Goal: Information Seeking & Learning: Learn about a topic

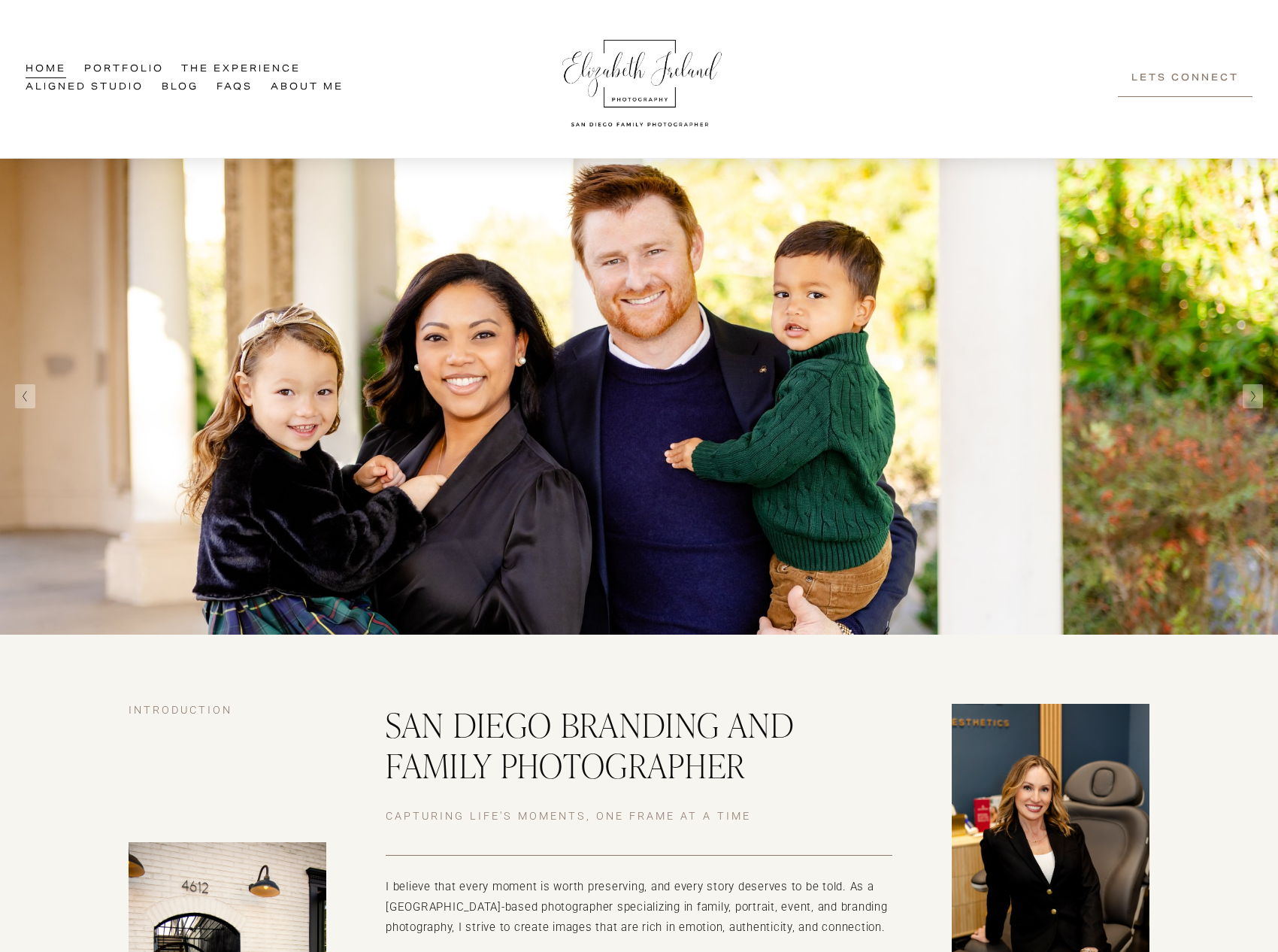
click at [131, 94] on link "Aligned Studio" at bounding box center [84, 88] width 118 height 18
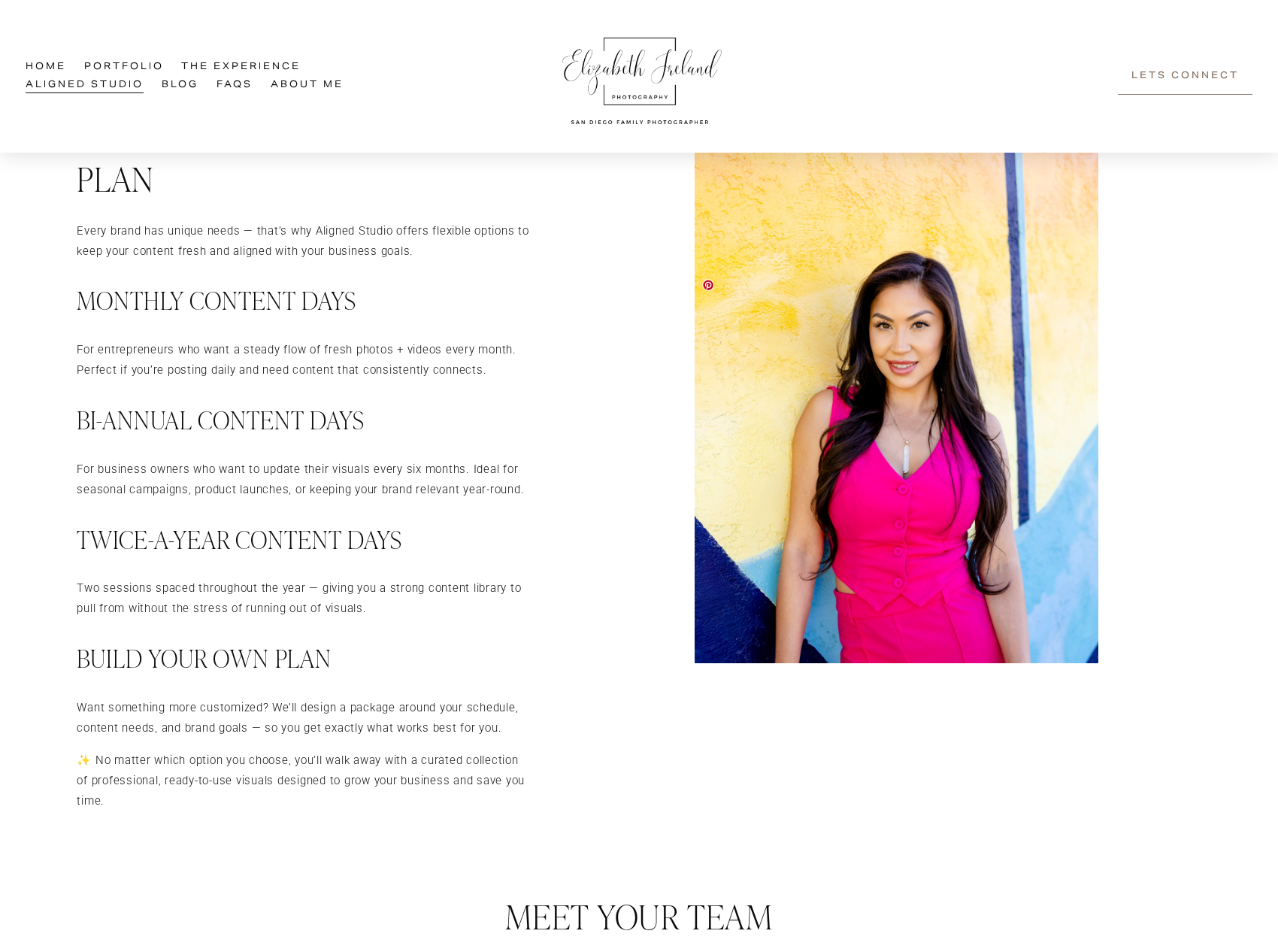
scroll to position [2068, 0]
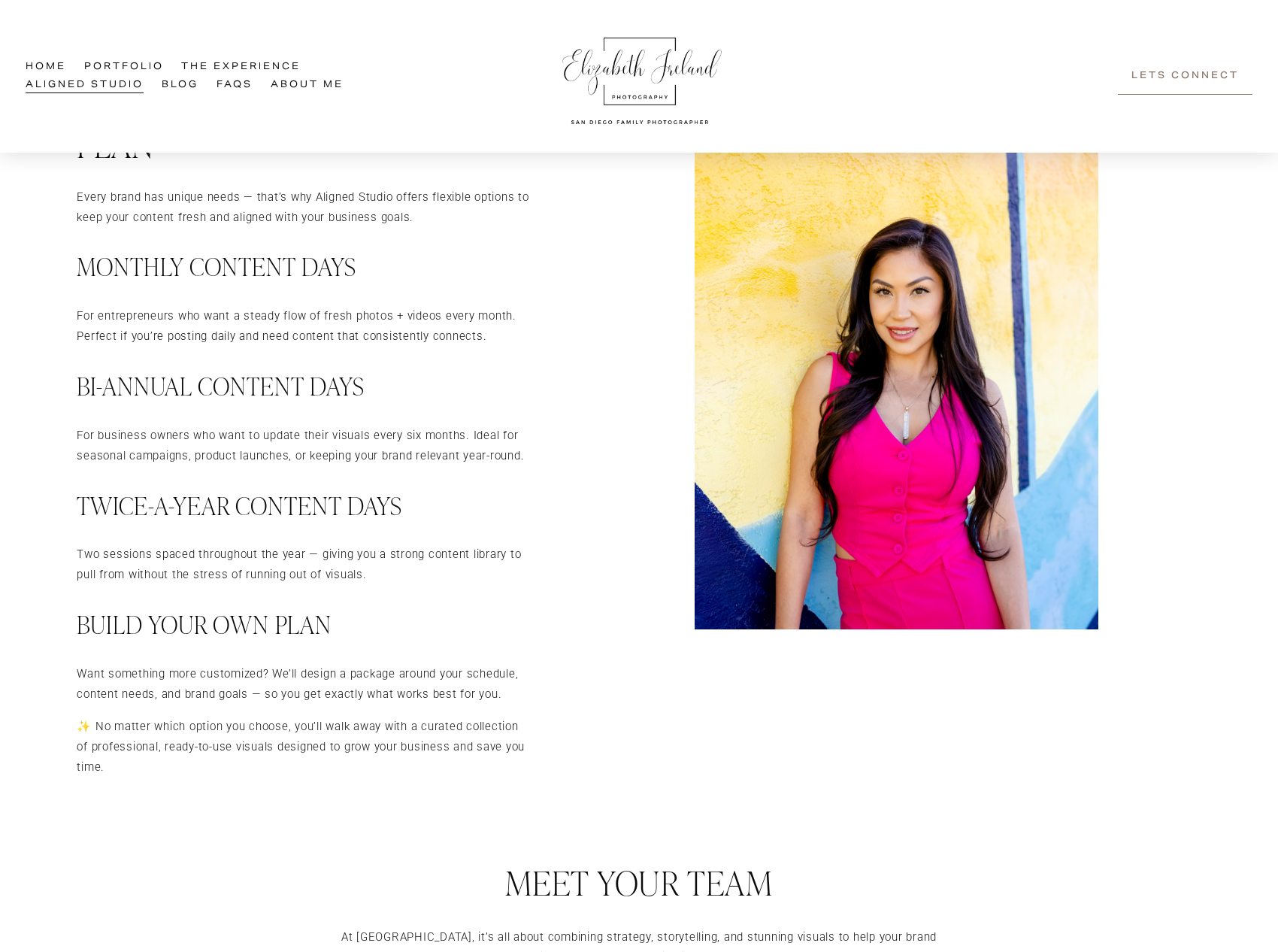
click at [339, 501] on h3 "Twice-a-Year Content Days" at bounding box center [304, 505] width 455 height 31
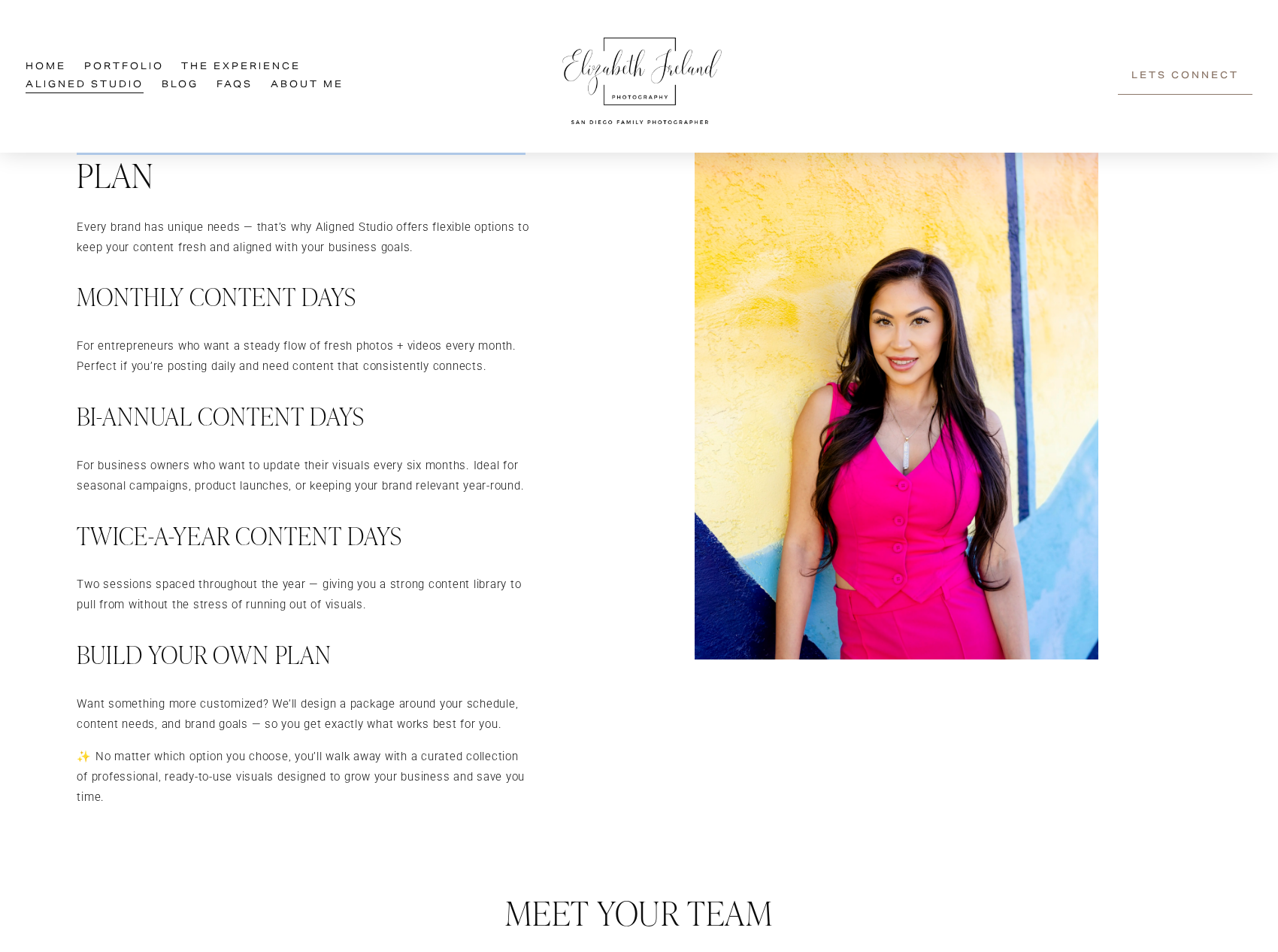
scroll to position [2009, 0]
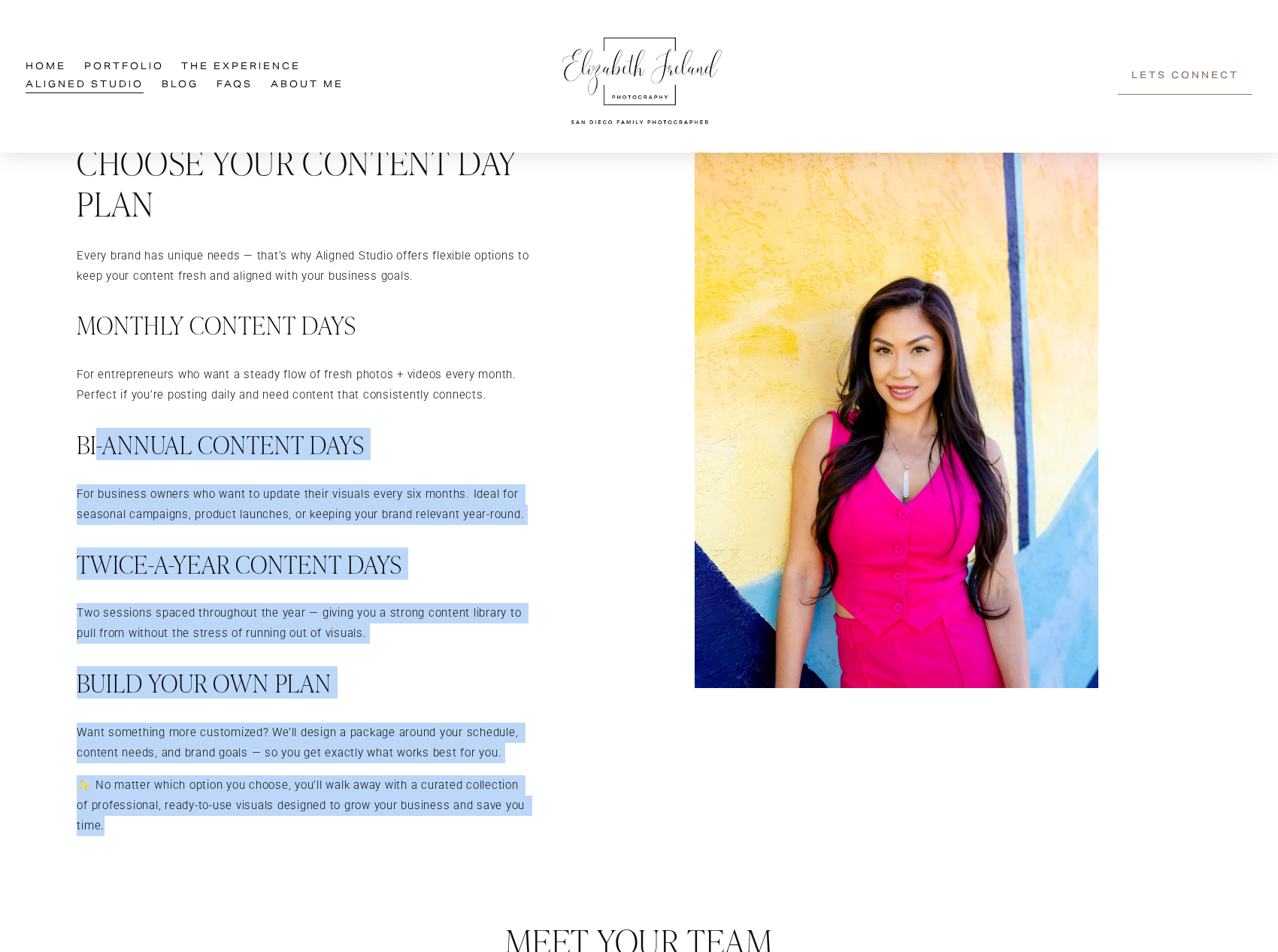
drag, startPoint x: 226, startPoint y: 766, endPoint x: 99, endPoint y: 425, distance: 363.9
click at [99, 425] on div "Every brand has unique needs — that’s why Aligned Studio offers flexible option…" at bounding box center [304, 540] width 455 height 590
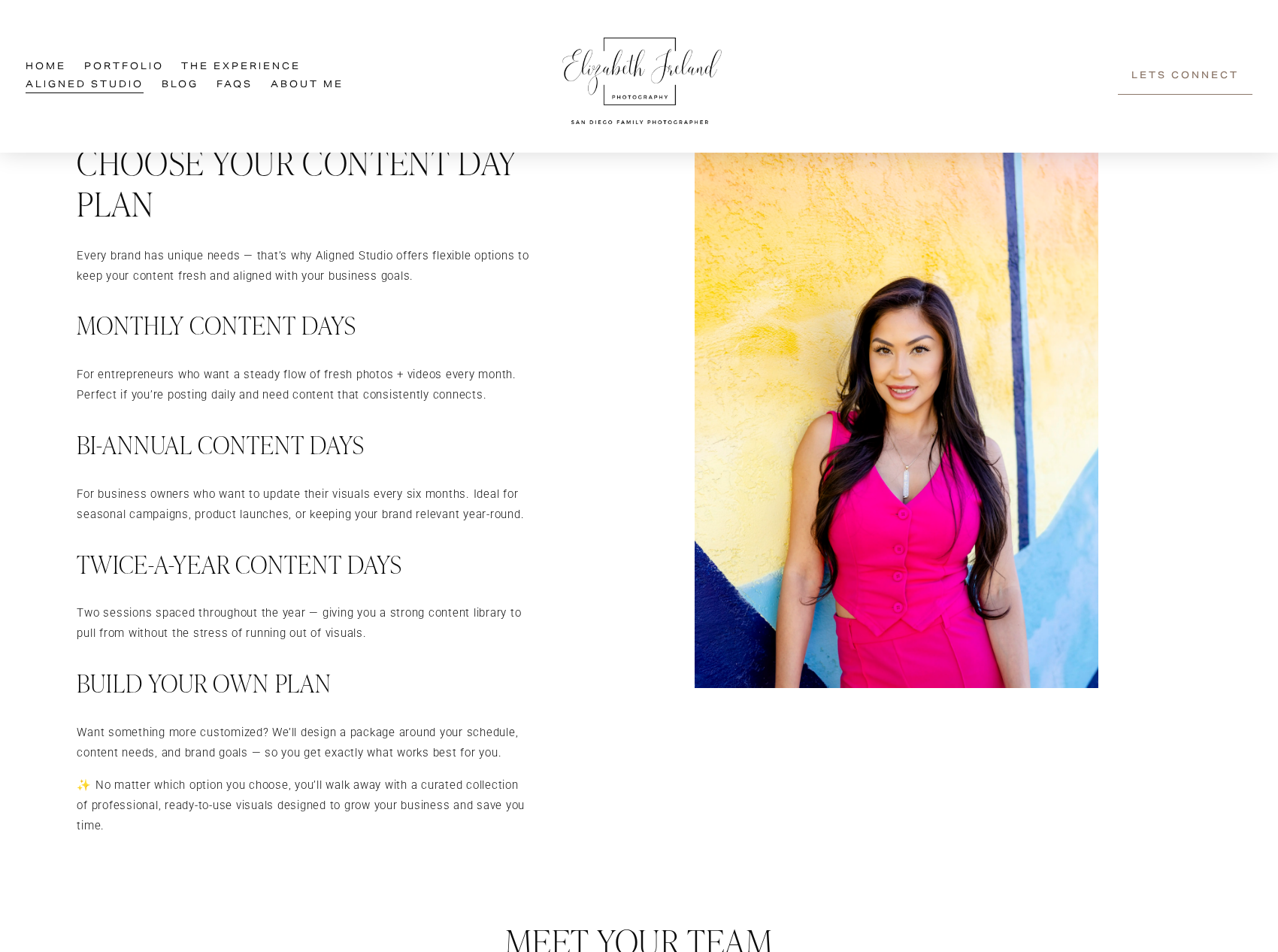
drag, startPoint x: 93, startPoint y: 421, endPoint x: 114, endPoint y: 398, distance: 31.1
click at [94, 429] on h3 "Bi-Annual Content Days" at bounding box center [304, 444] width 455 height 31
click at [335, 250] on p "Every brand has unique needs — that’s why Aligned Studio offers flexible option…" at bounding box center [304, 265] width 455 height 40
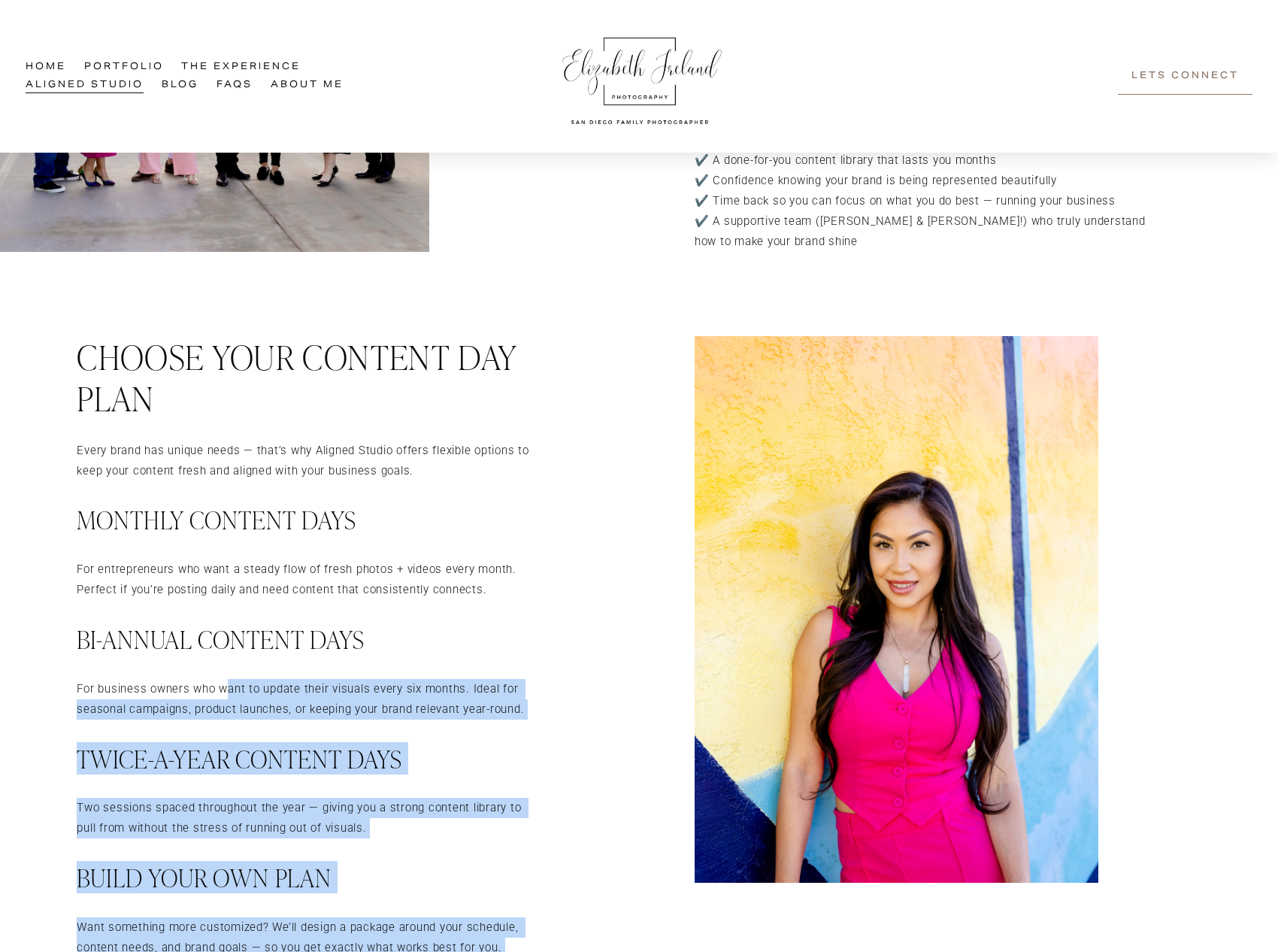
scroll to position [1818, 0]
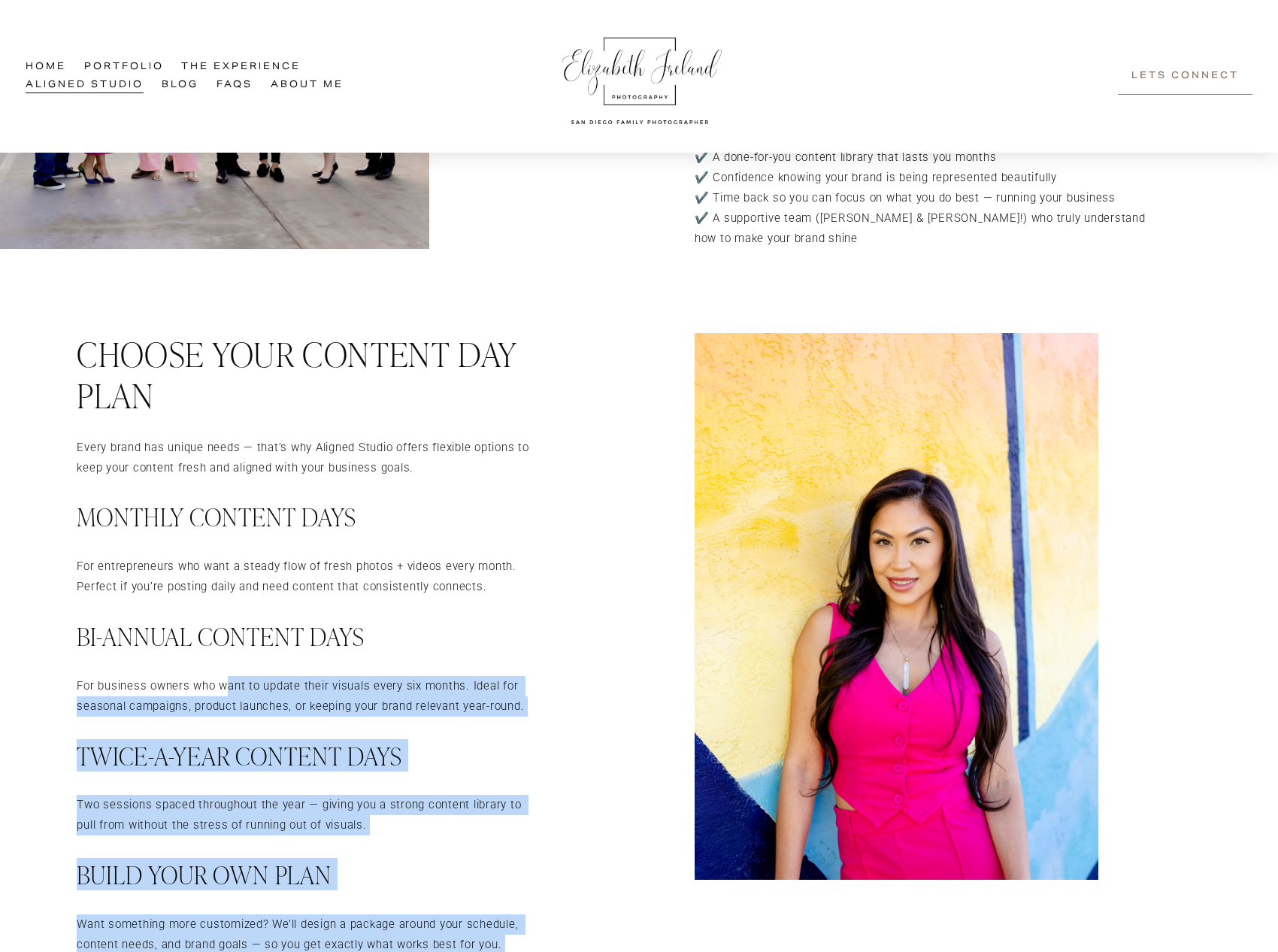
drag, startPoint x: 81, startPoint y: 349, endPoint x: 221, endPoint y: 577, distance: 267.6
click at [230, 679] on div "Every brand has unique needs — that’s why Aligned Studio offers flexible option…" at bounding box center [639, 680] width 1278 height 695
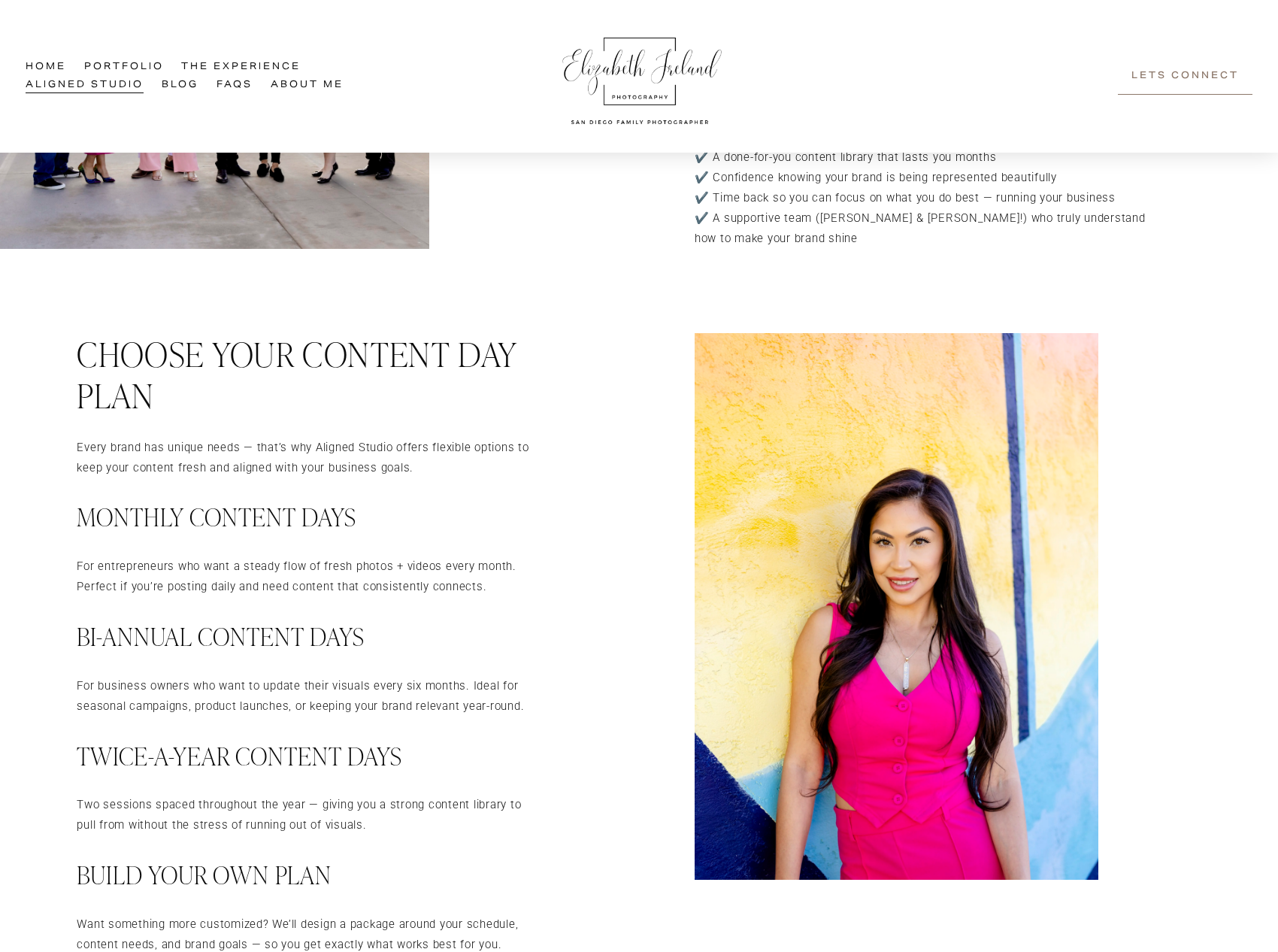
click at [220, 543] on div "Every brand has unique needs — that’s why Aligned Studio offers flexible option…" at bounding box center [304, 733] width 455 height 590
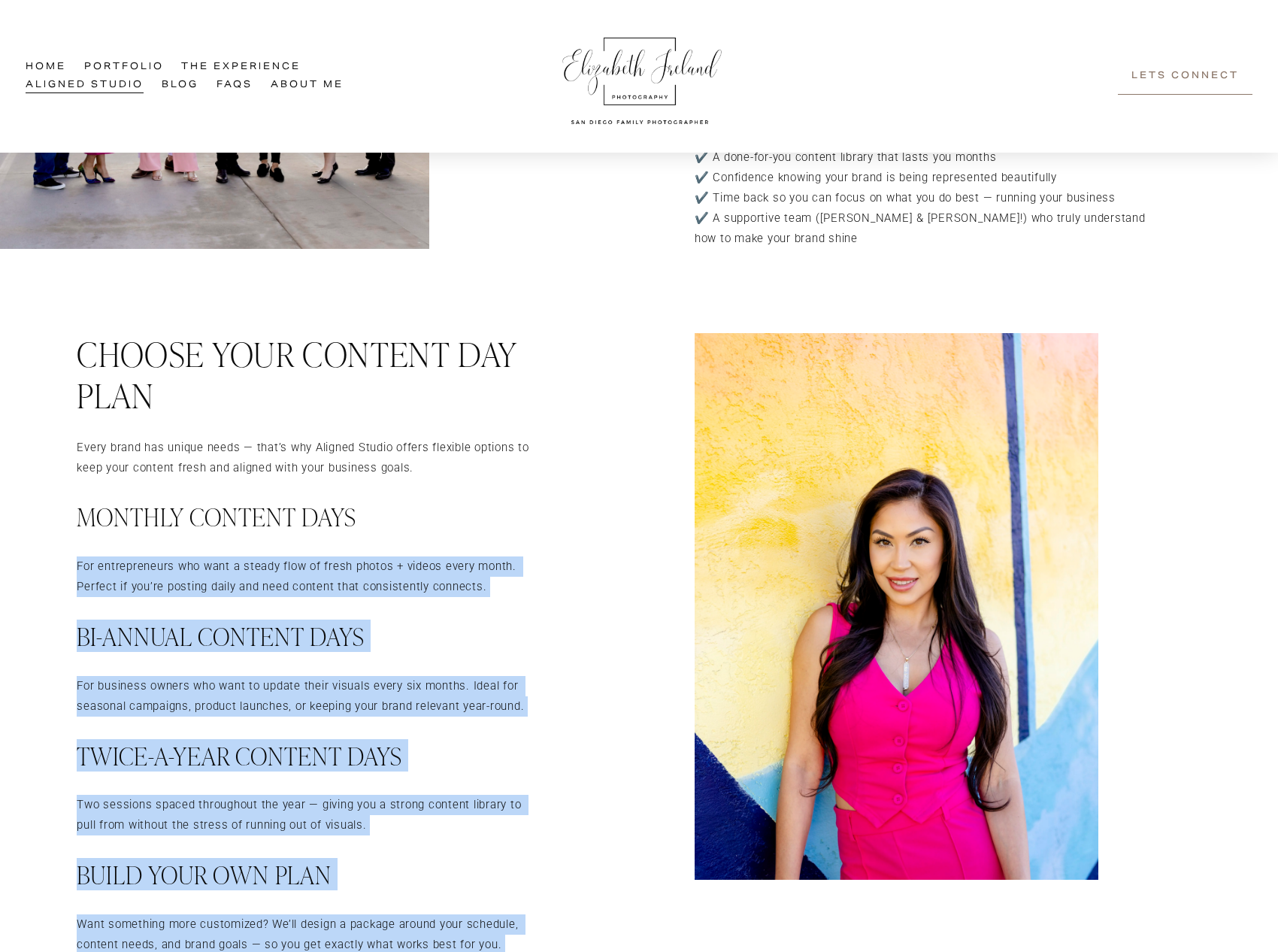
scroll to position [1820, 0]
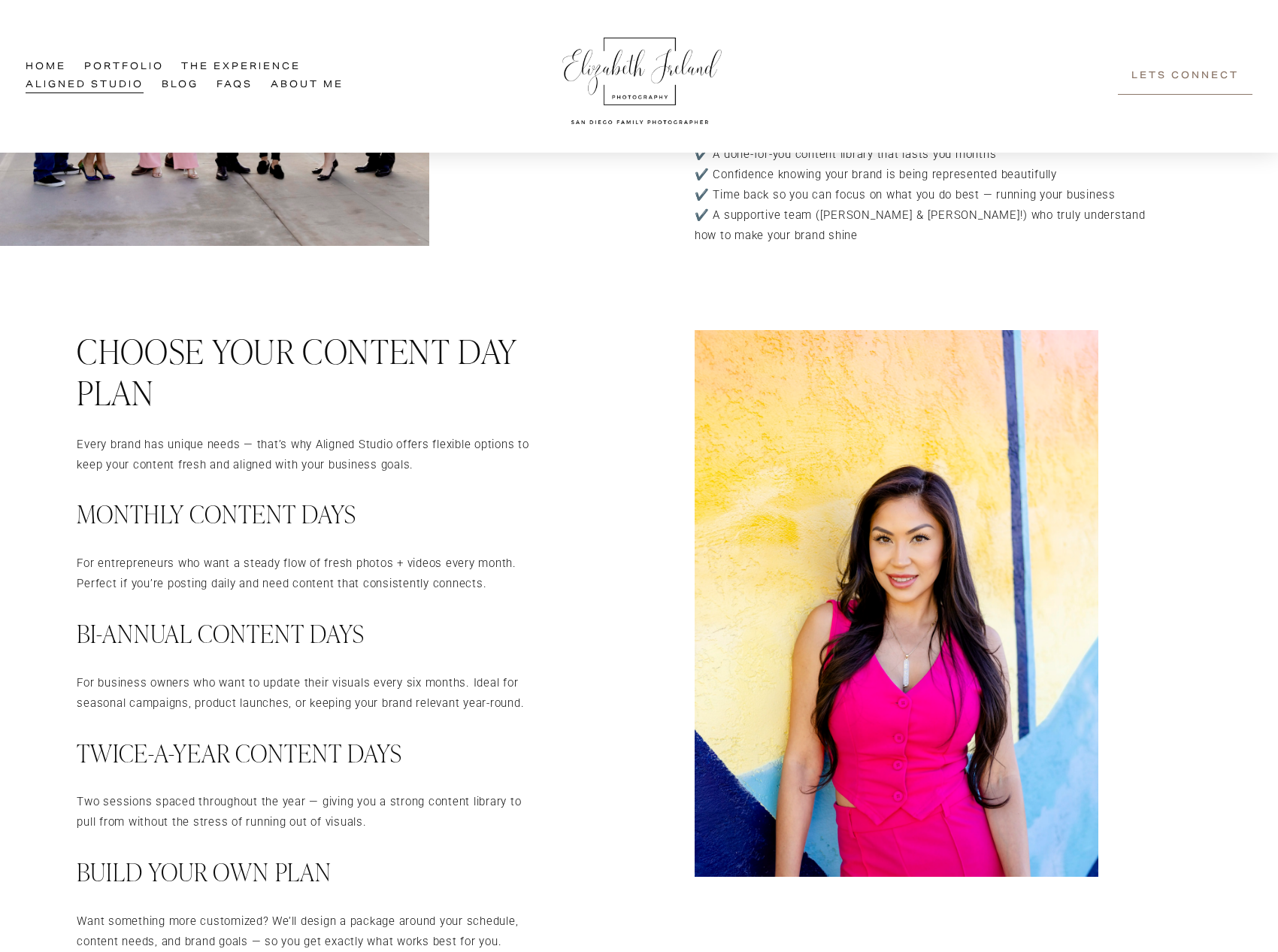
drag, startPoint x: 82, startPoint y: 342, endPoint x: 75, endPoint y: 348, distance: 9.2
click at [75, 348] on div "Every brand has unique needs — that’s why Aligned Studio offers flexible option…" at bounding box center [639, 677] width 1278 height 695
click at [75, 338] on div "Every brand has unique needs — that’s why Aligned Studio offers flexible option…" at bounding box center [639, 677] width 1278 height 695
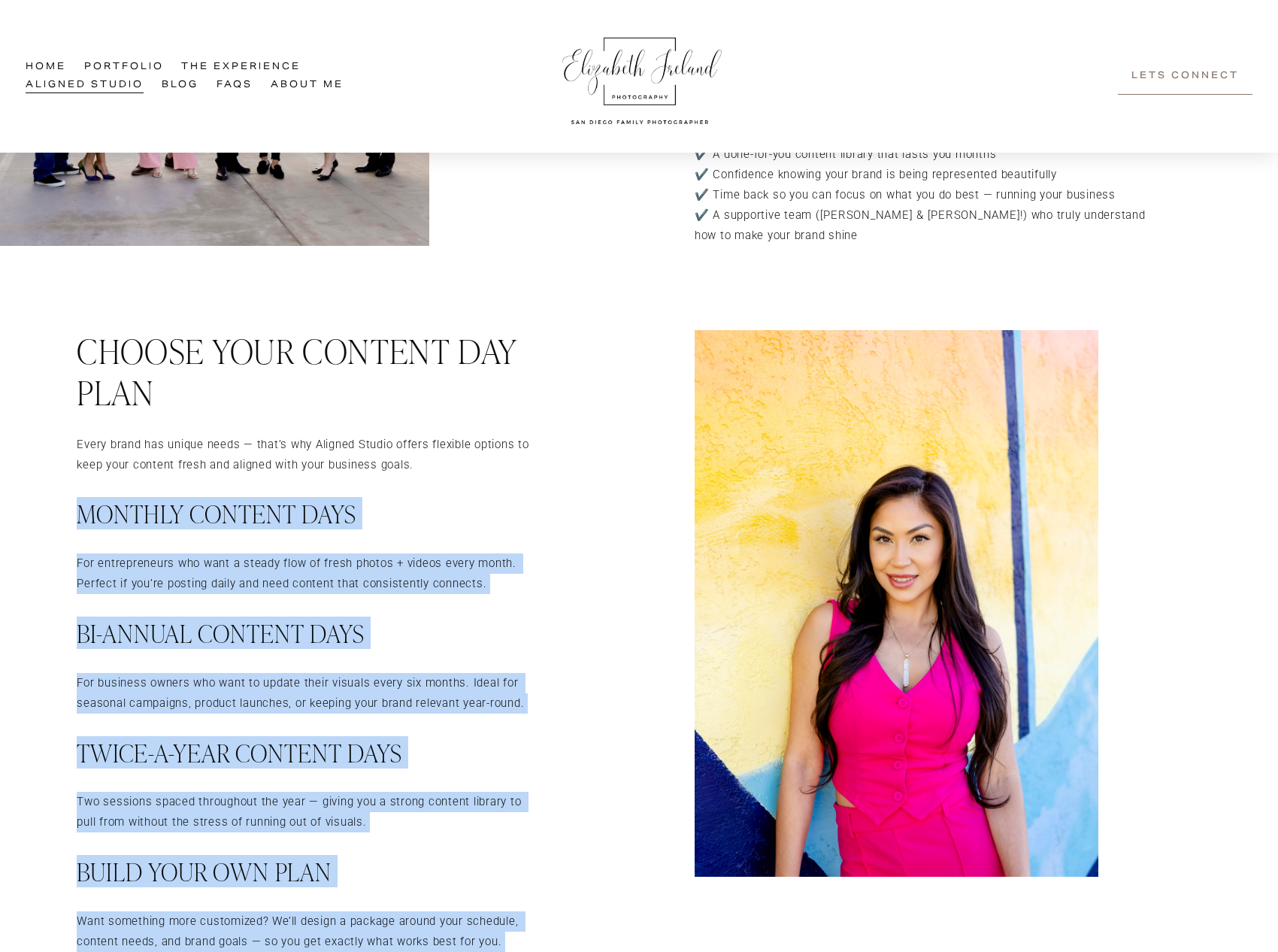
drag, startPoint x: 84, startPoint y: 345, endPoint x: 156, endPoint y: 467, distance: 141.7
click at [156, 467] on div "Every brand has unique needs — that’s why Aligned Studio offers flexible option…" at bounding box center [639, 677] width 1278 height 695
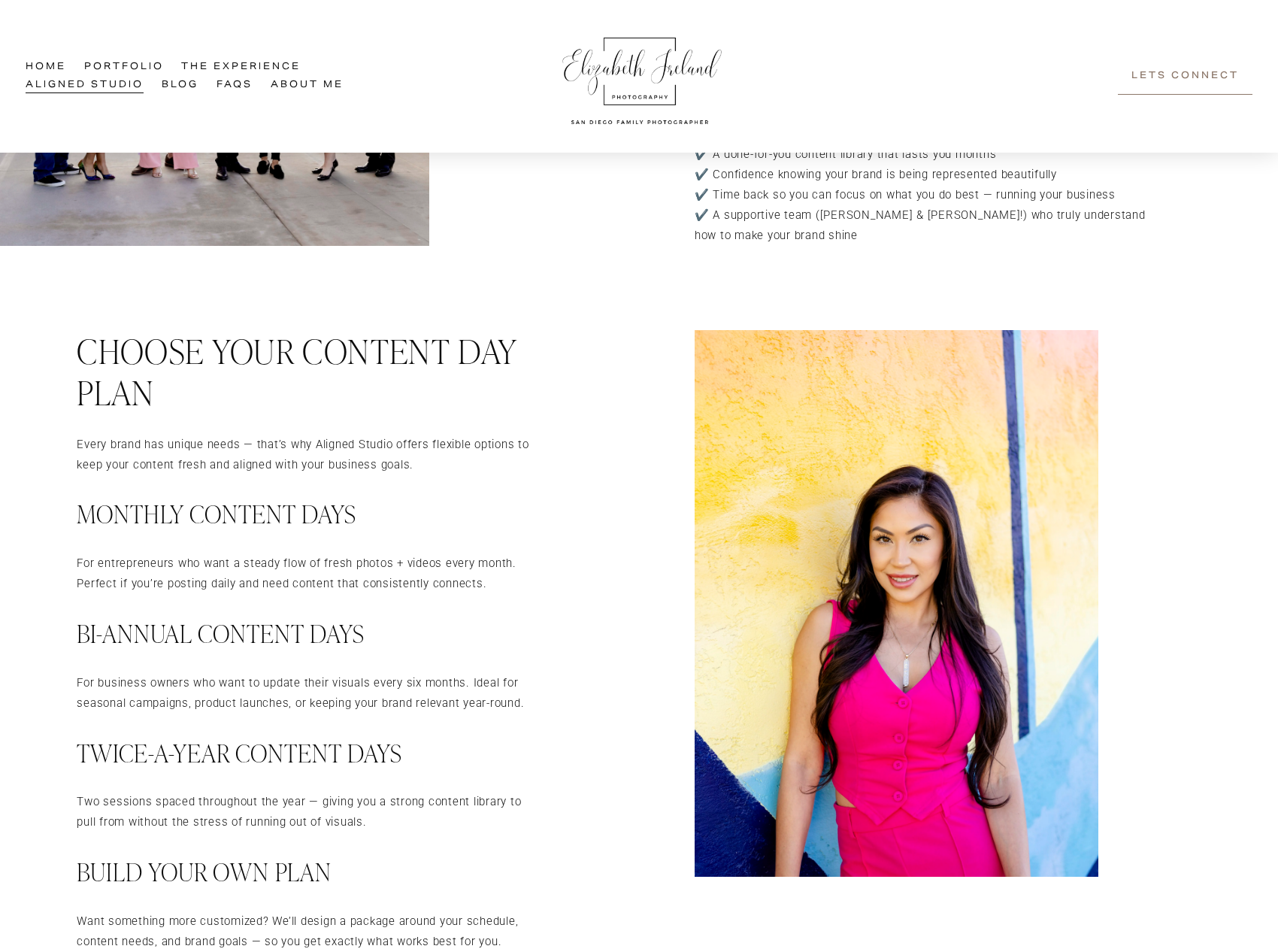
click at [165, 423] on div "Every brand has unique needs — that’s why Aligned Studio offers flexible option…" at bounding box center [639, 677] width 1278 height 695
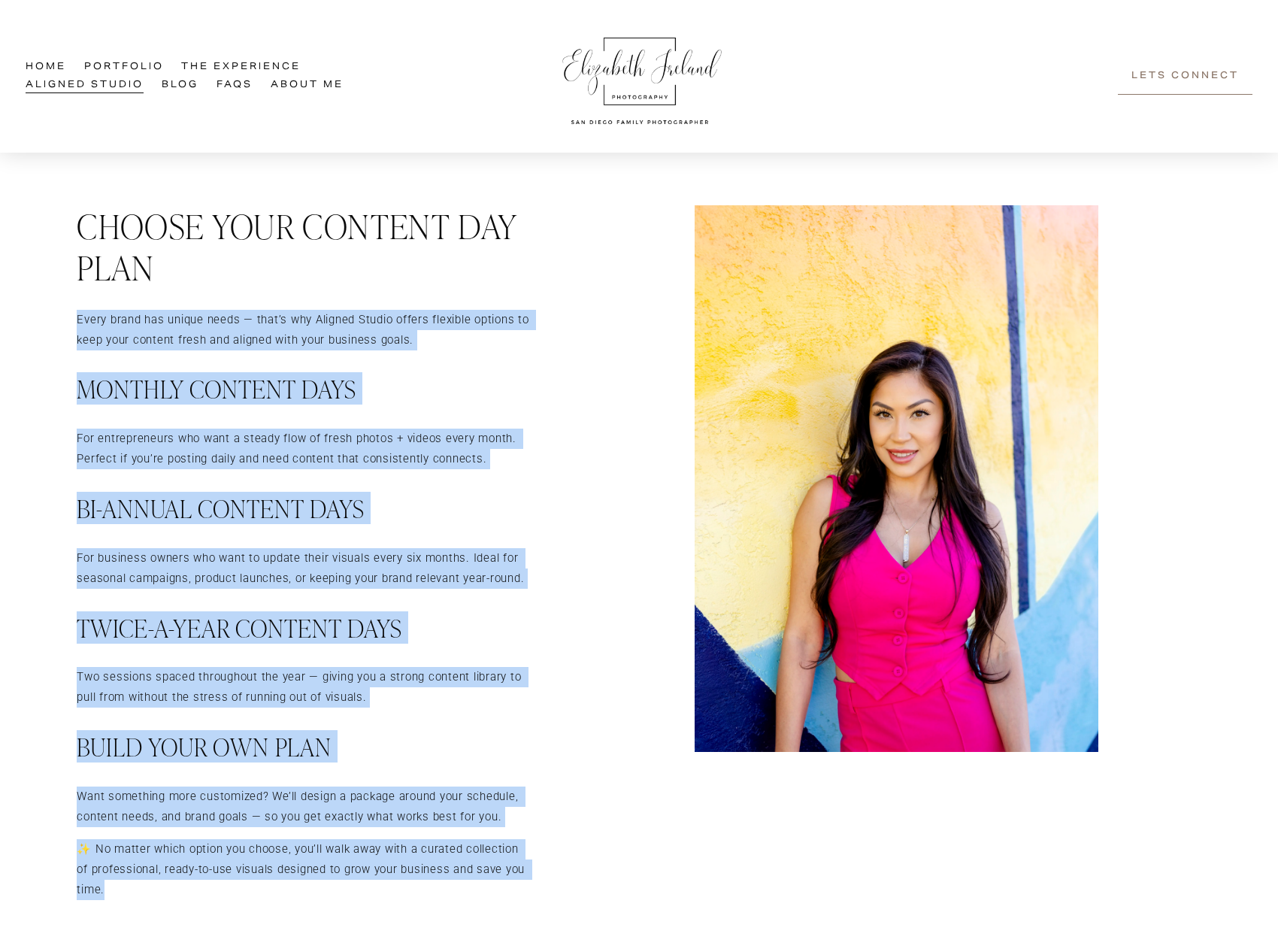
drag, startPoint x: 78, startPoint y: 308, endPoint x: 423, endPoint y: 875, distance: 663.7
click at [423, 875] on div "Every brand has unique needs — that’s why Aligned Studio offers flexible option…" at bounding box center [304, 604] width 455 height 590
copy div "Lorem ipsum dol sitame conse — adip’e sed Doeiusm Tempor incidi utlabore etdolo…"
